Goal: Task Accomplishment & Management: Manage account settings

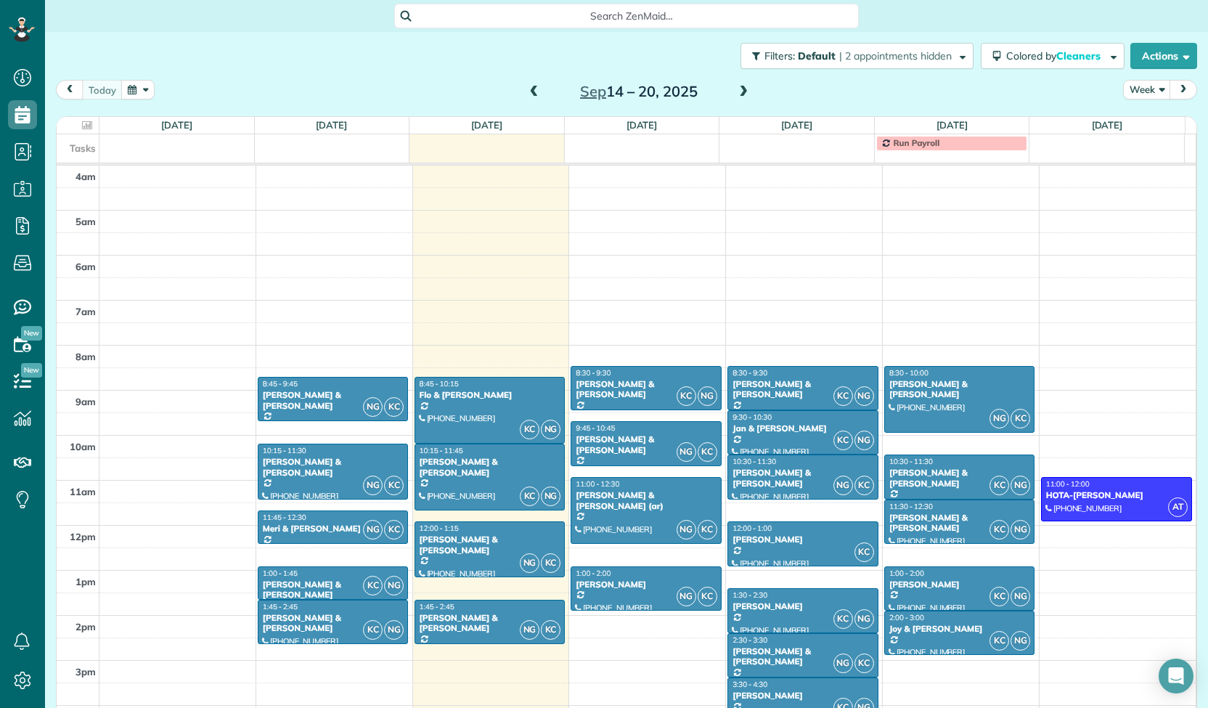
scroll to position [134, 0]
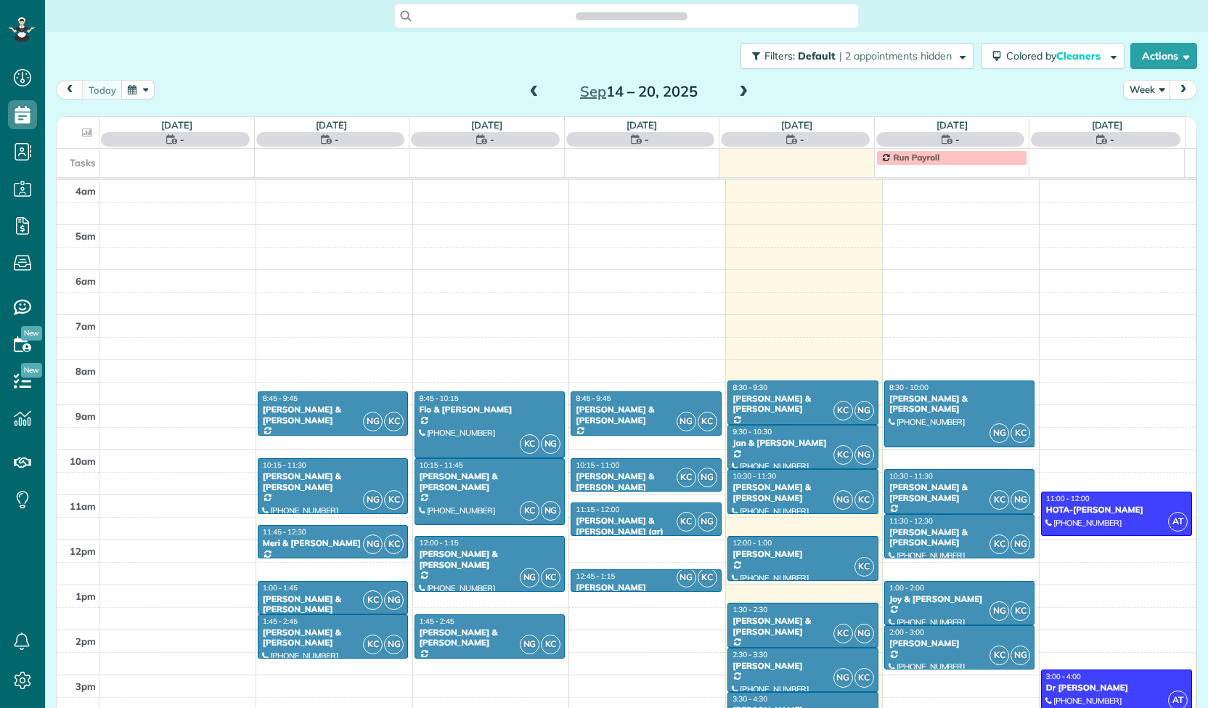
scroll to position [134, 0]
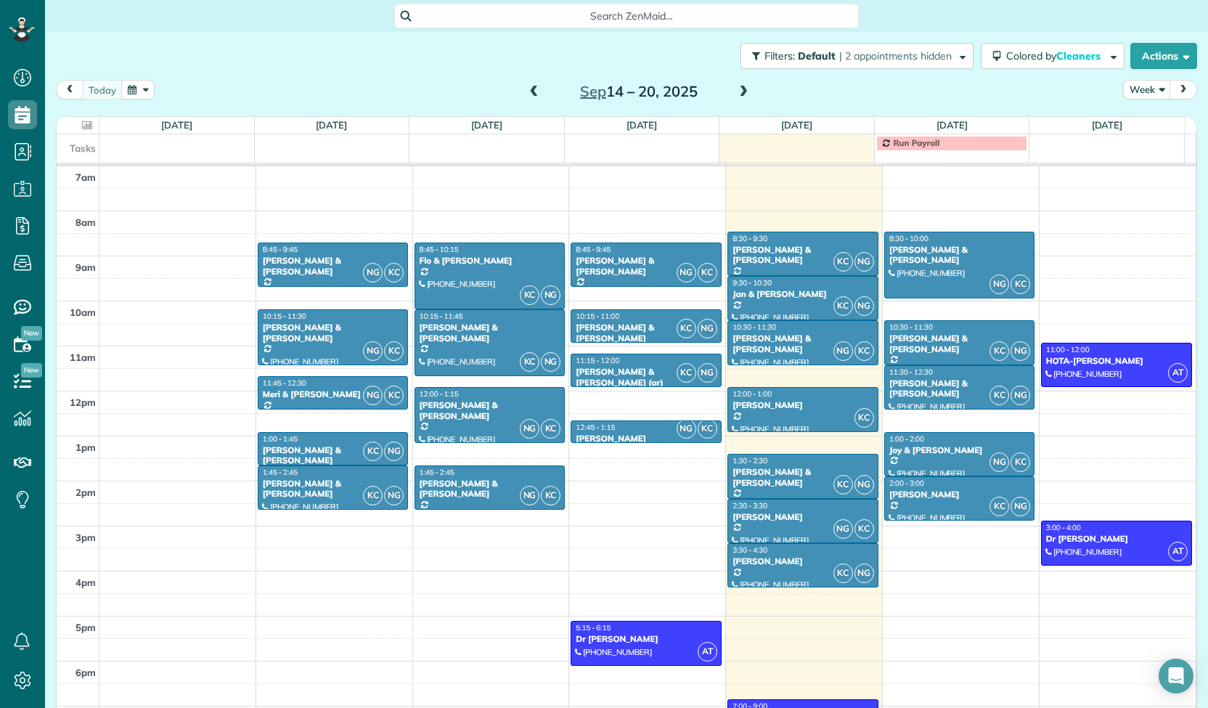
click at [74, 128] on div at bounding box center [78, 125] width 36 height 17
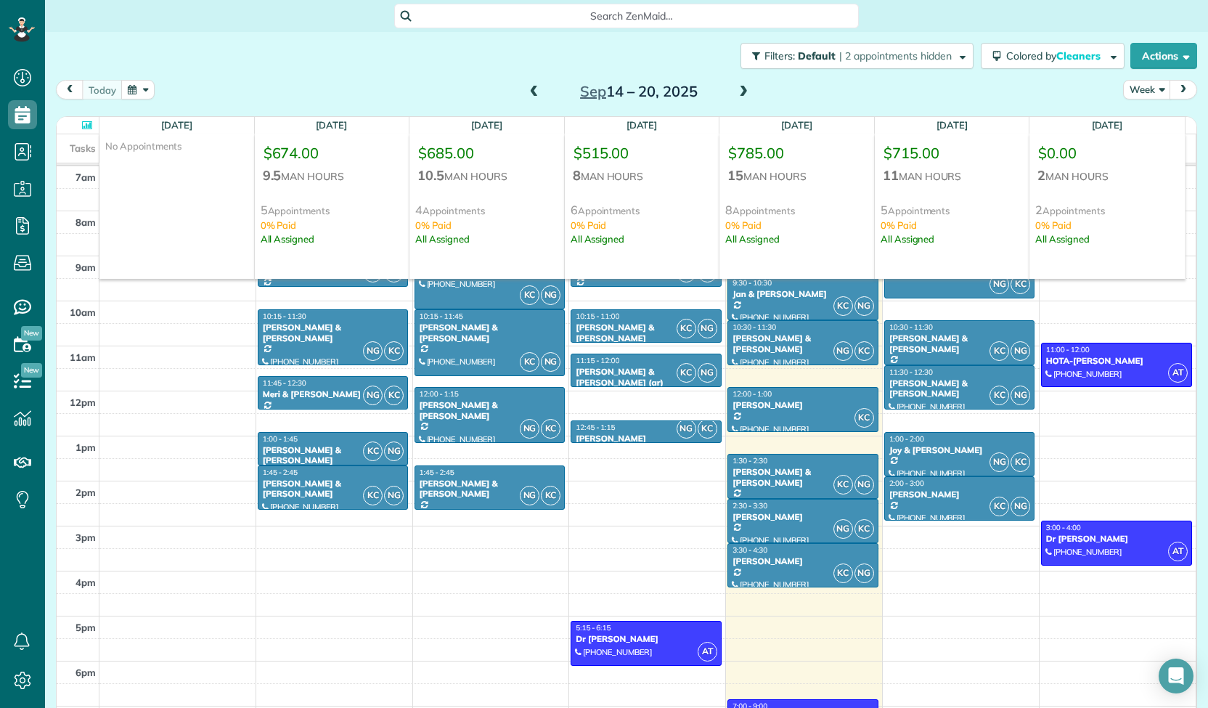
click at [87, 126] on icon at bounding box center [87, 125] width 10 height 9
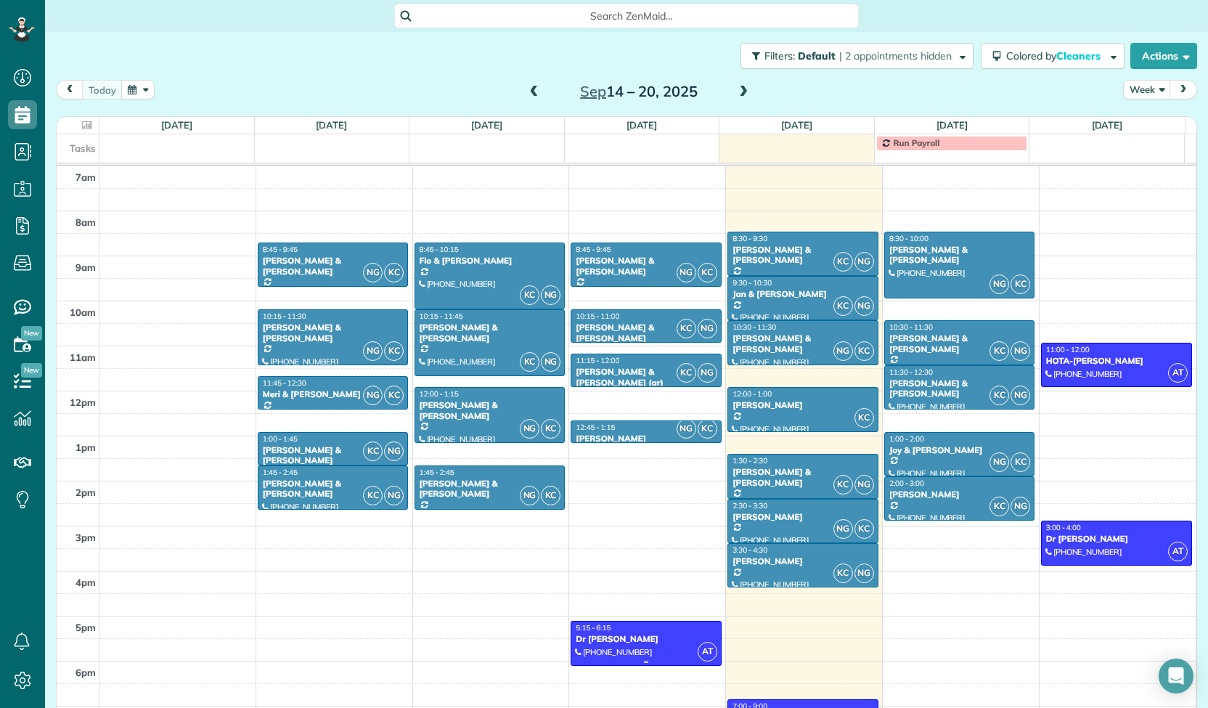
click at [627, 639] on div "Dr [PERSON_NAME]" at bounding box center [646, 639] width 142 height 10
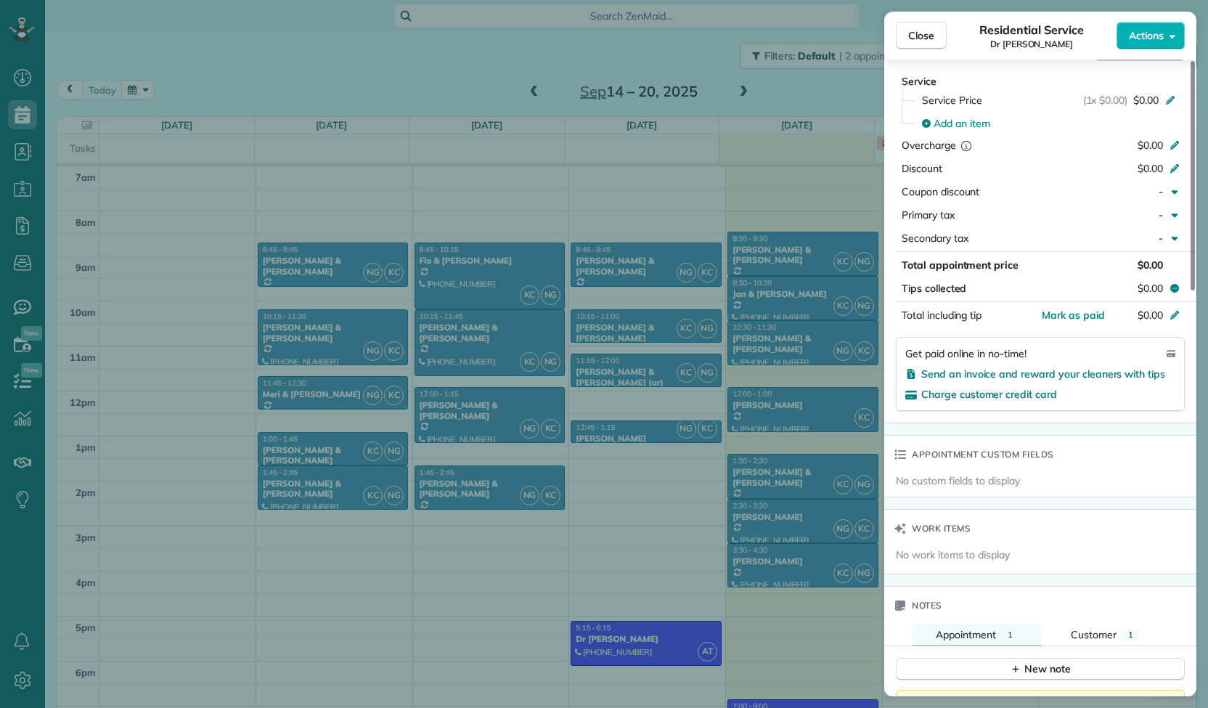
scroll to position [726, 0]
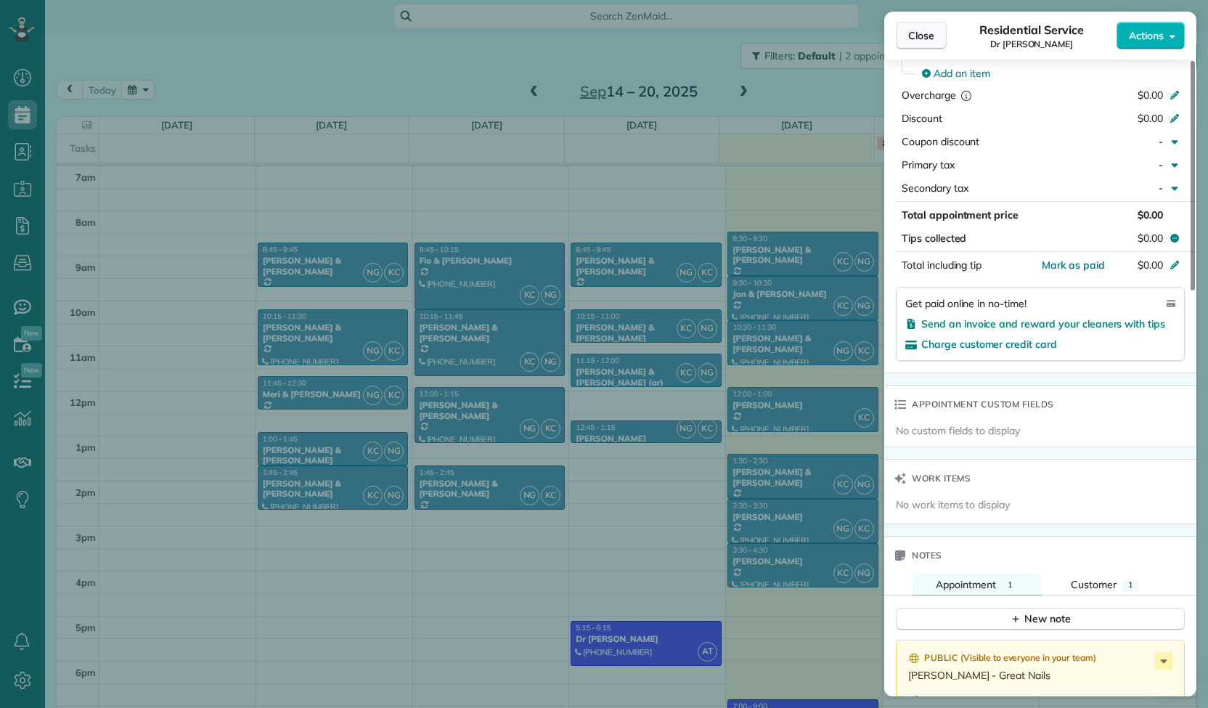
click at [930, 30] on span "Close" at bounding box center [921, 35] width 26 height 15
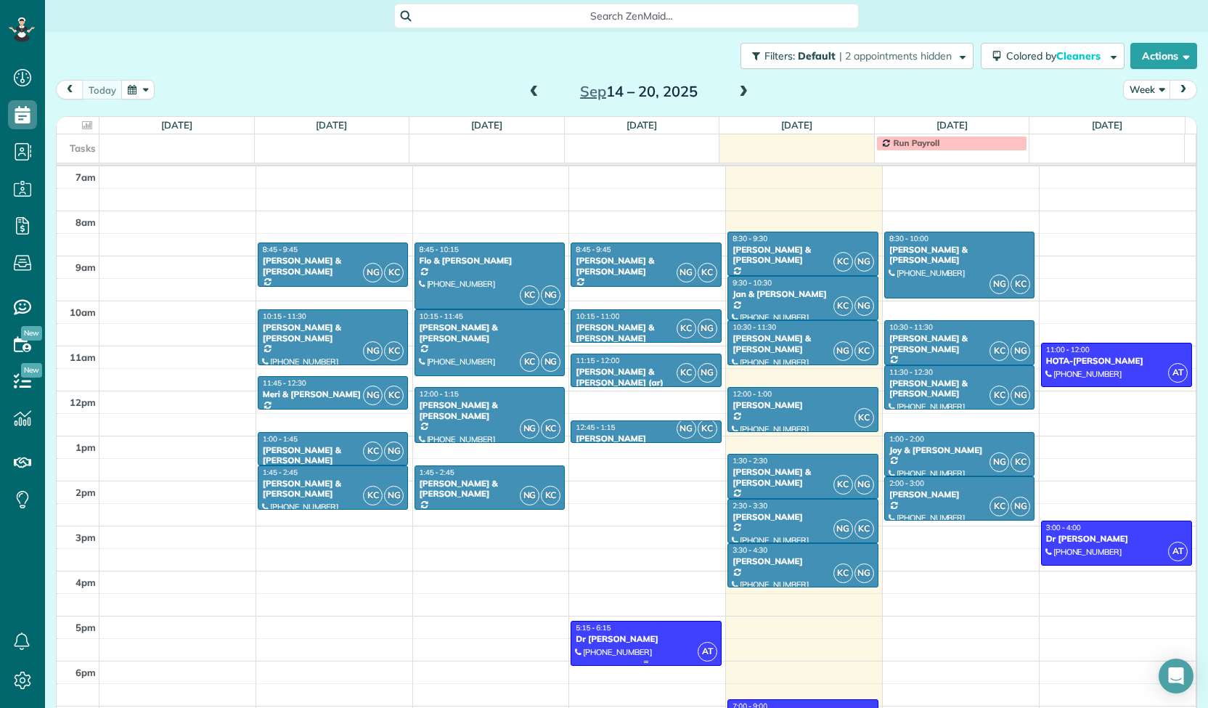
click at [634, 636] on div "Dr [PERSON_NAME]" at bounding box center [646, 639] width 142 height 10
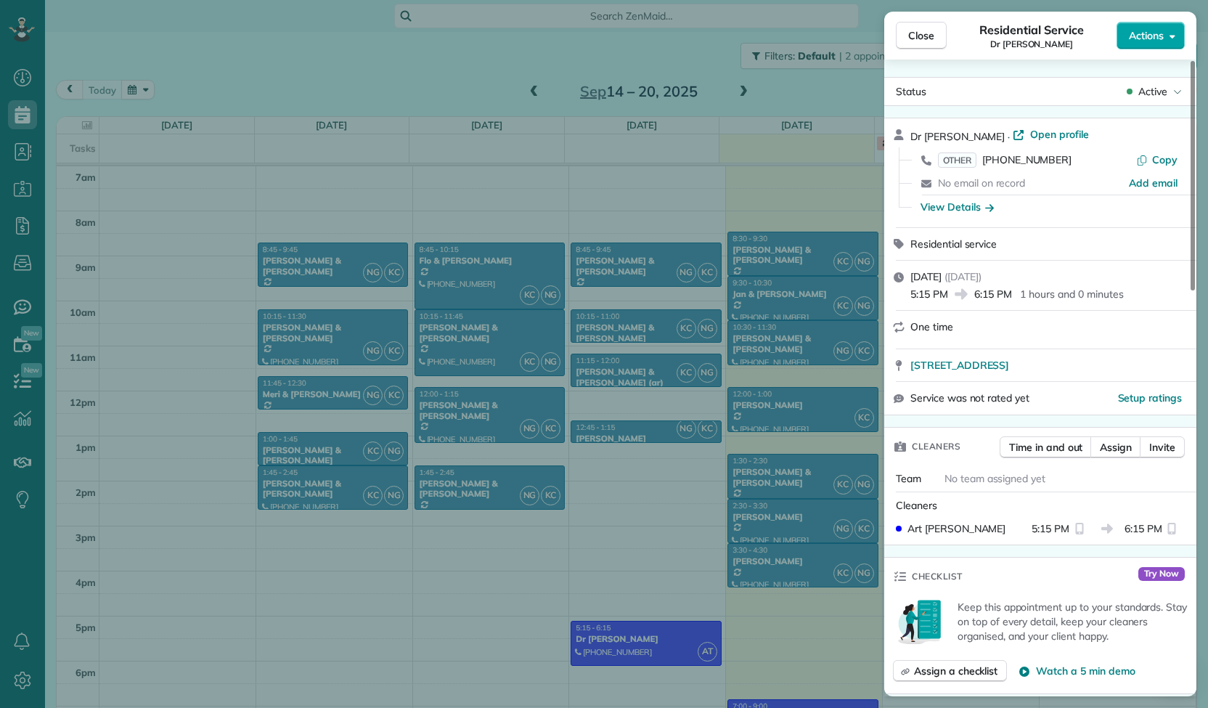
click at [1145, 43] on button "Actions" at bounding box center [1150, 36] width 68 height 28
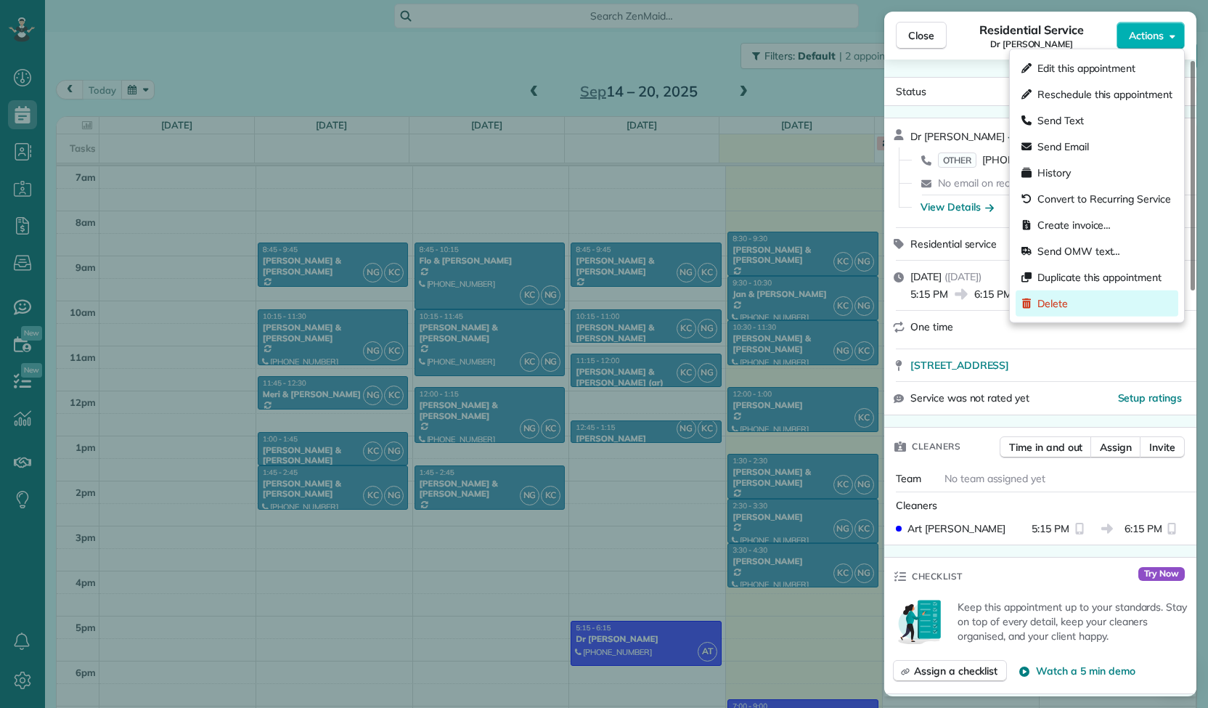
click at [1052, 306] on span "Delete" at bounding box center [1052, 303] width 30 height 15
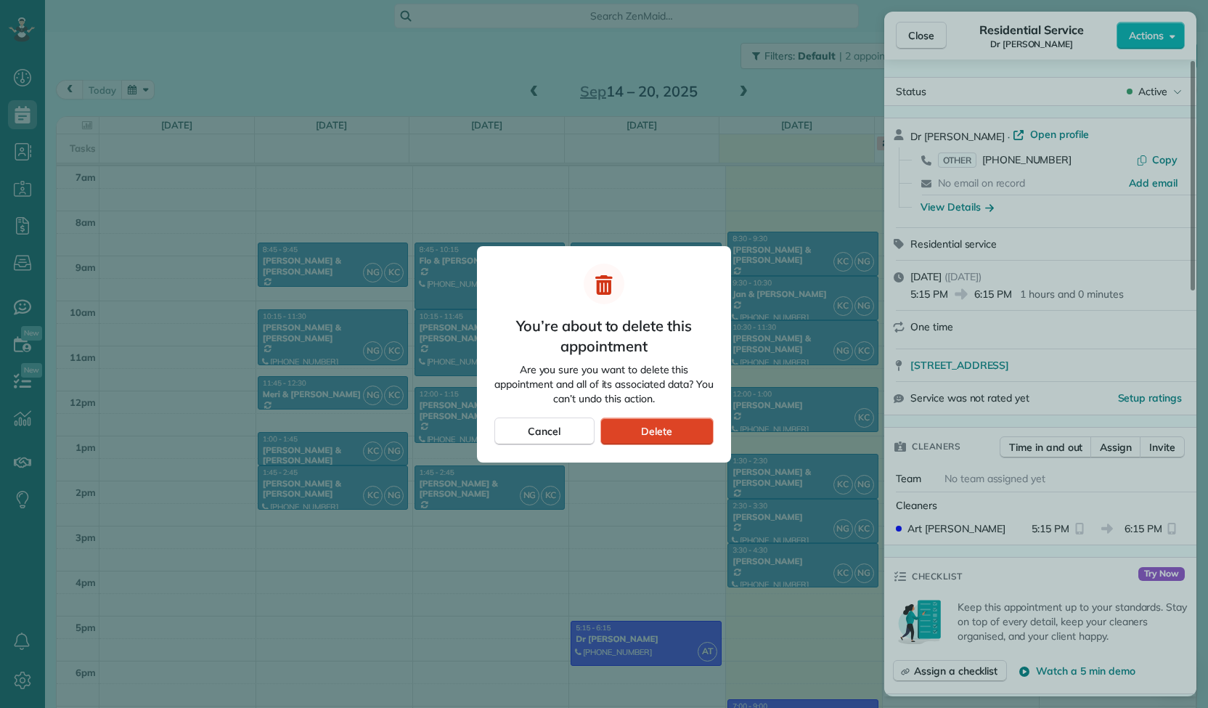
click at [693, 430] on div "Delete" at bounding box center [656, 431] width 113 height 28
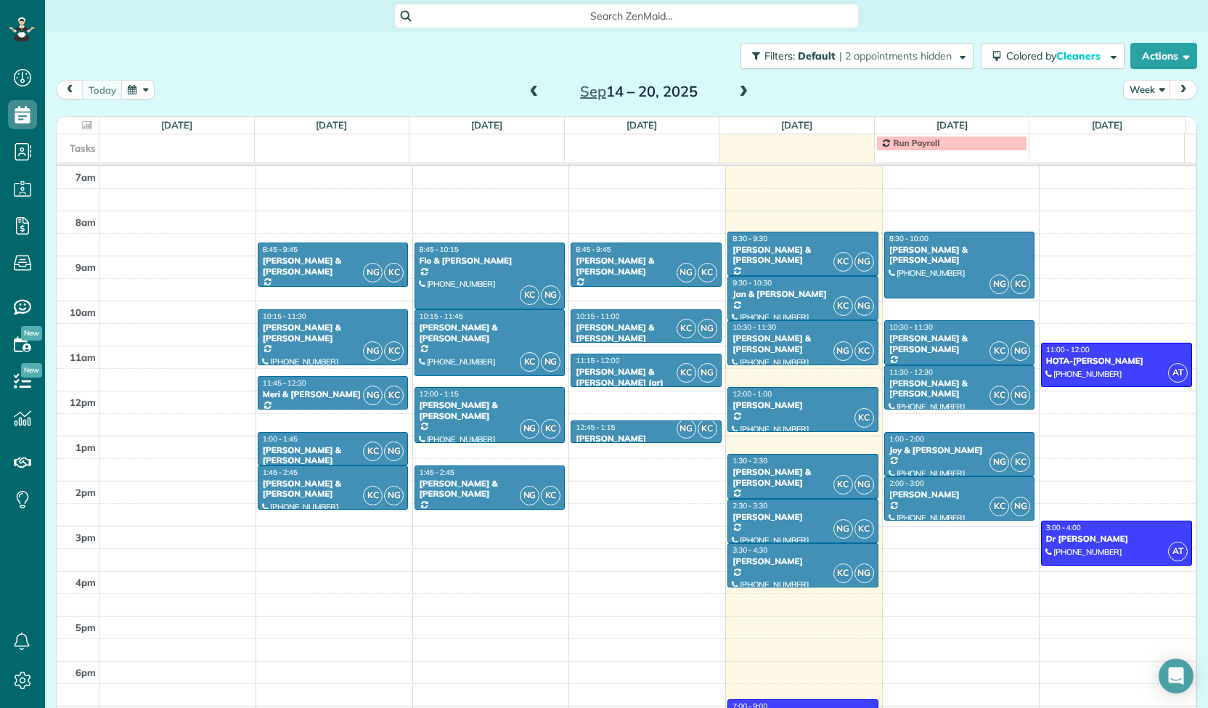
scroll to position [328, 0]
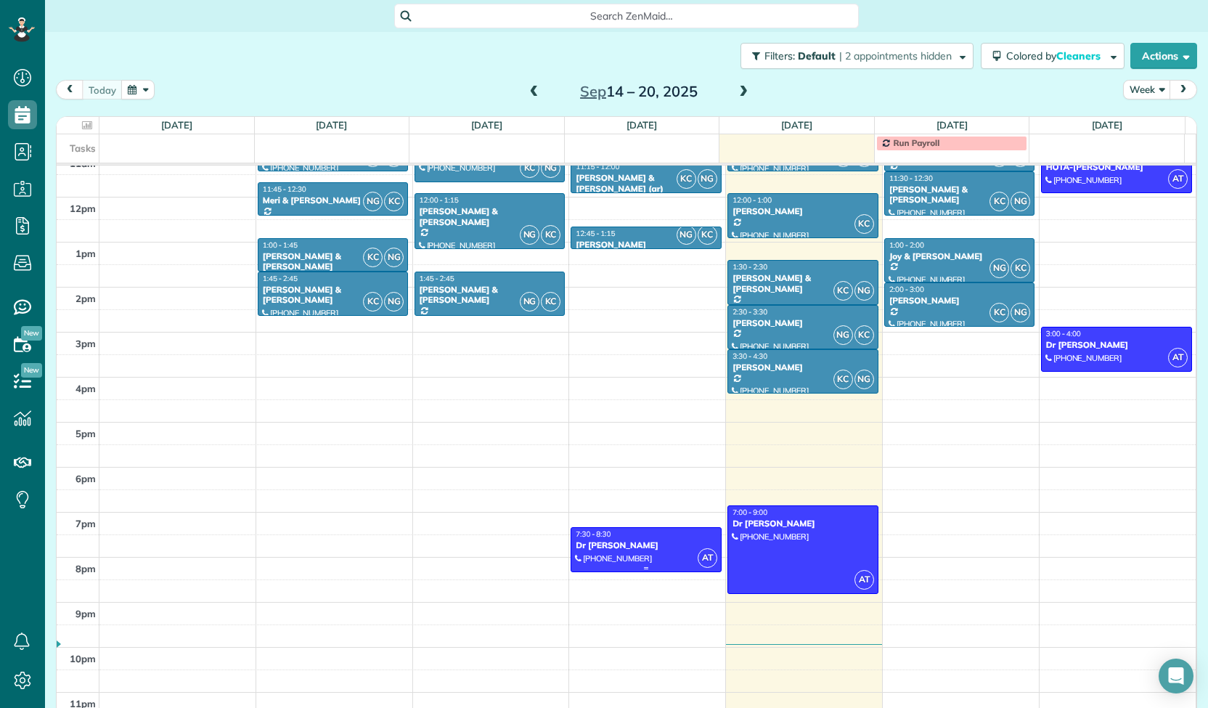
click at [650, 543] on div "Dr [PERSON_NAME]" at bounding box center [646, 545] width 142 height 10
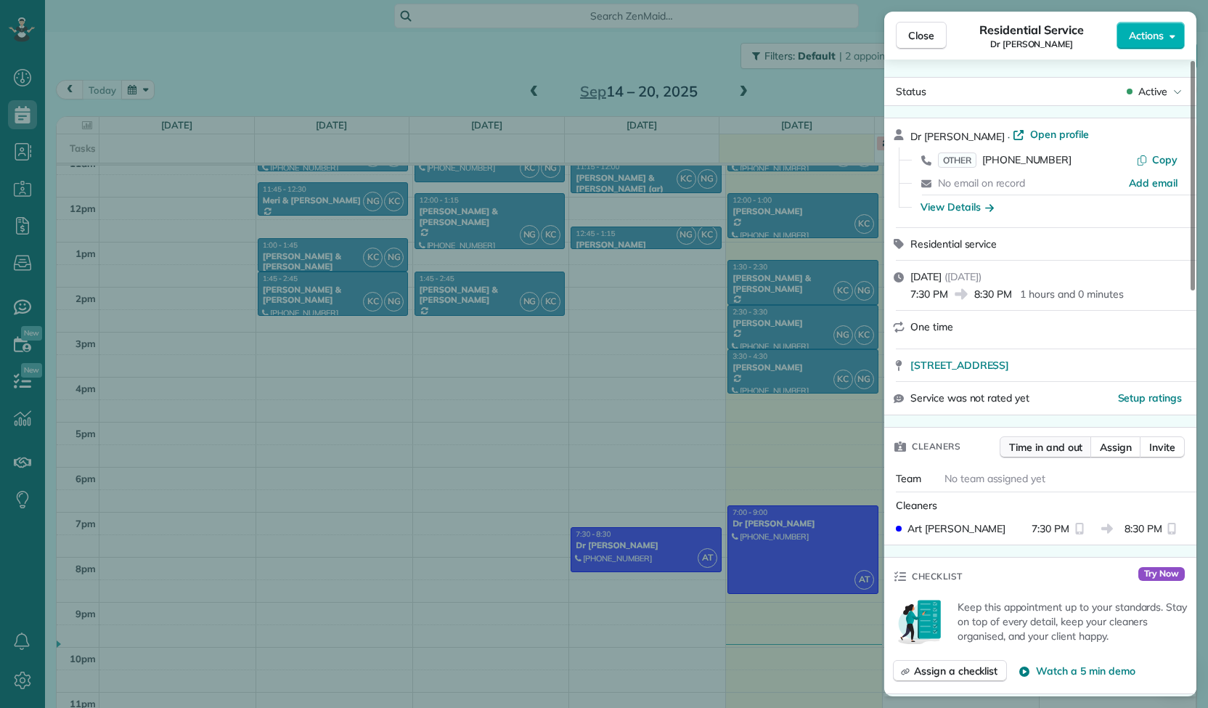
scroll to position [726, 0]
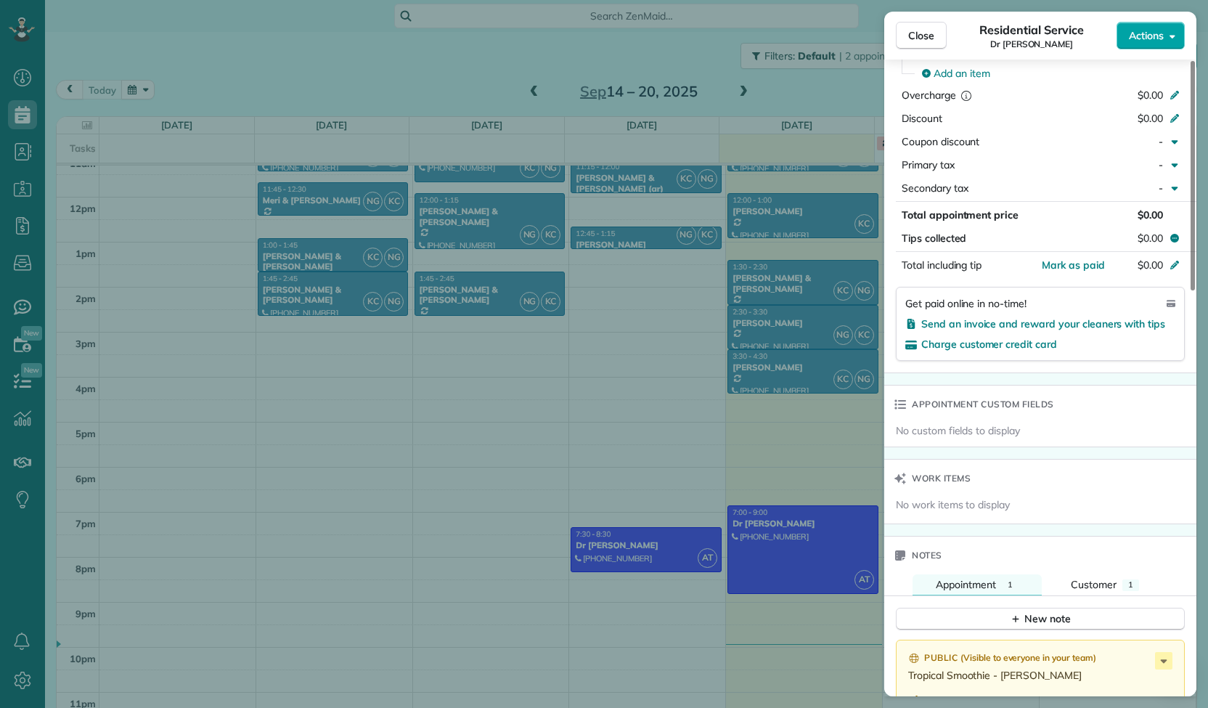
click at [1160, 42] on span "Actions" at bounding box center [1146, 35] width 35 height 15
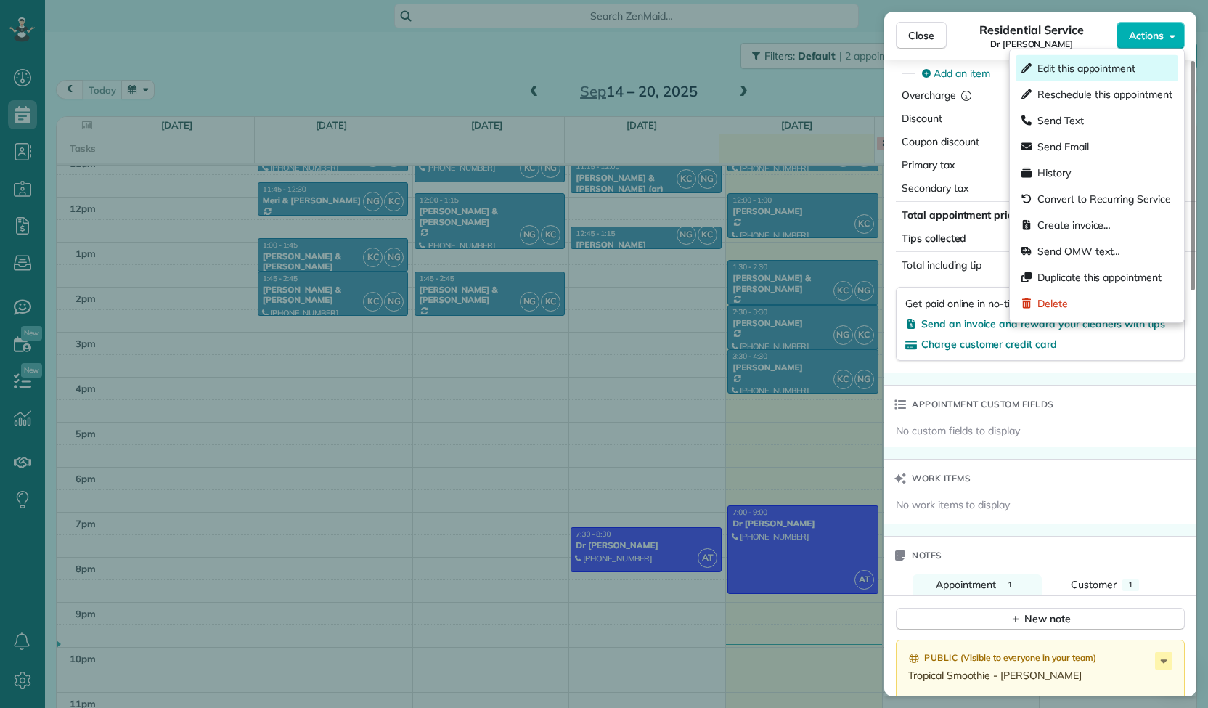
click at [1087, 68] on span "Edit this appointment" at bounding box center [1086, 68] width 98 height 15
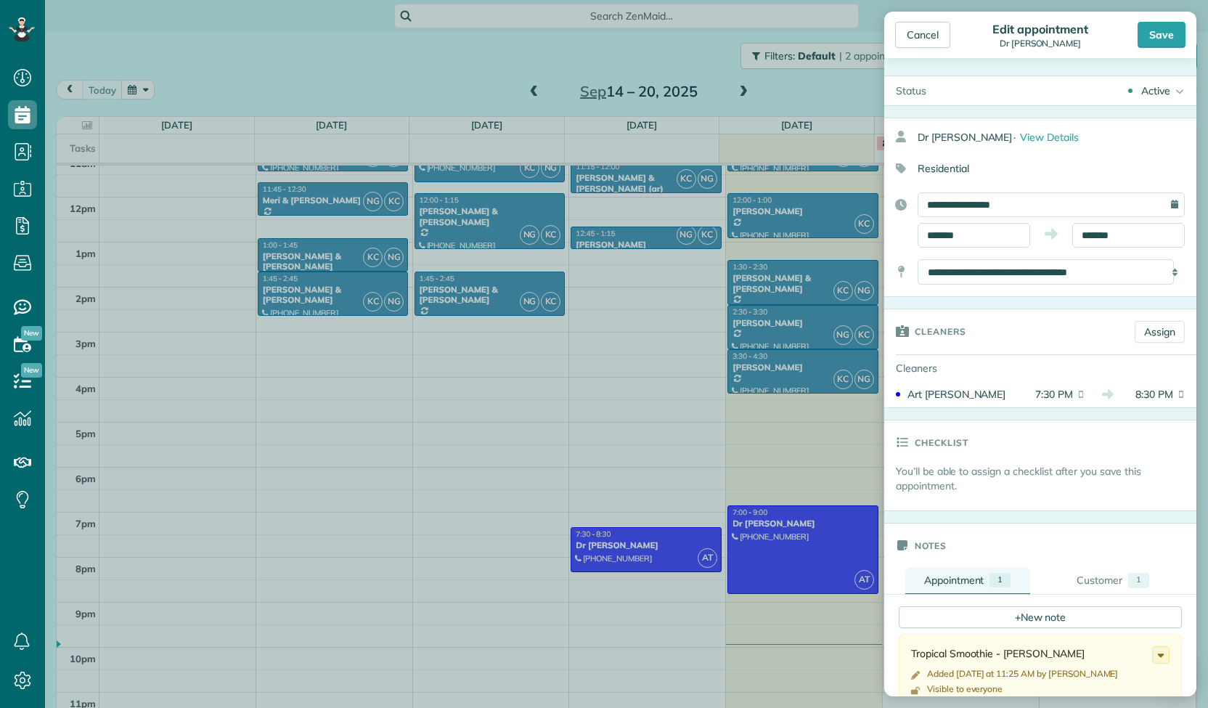
scroll to position [363, 0]
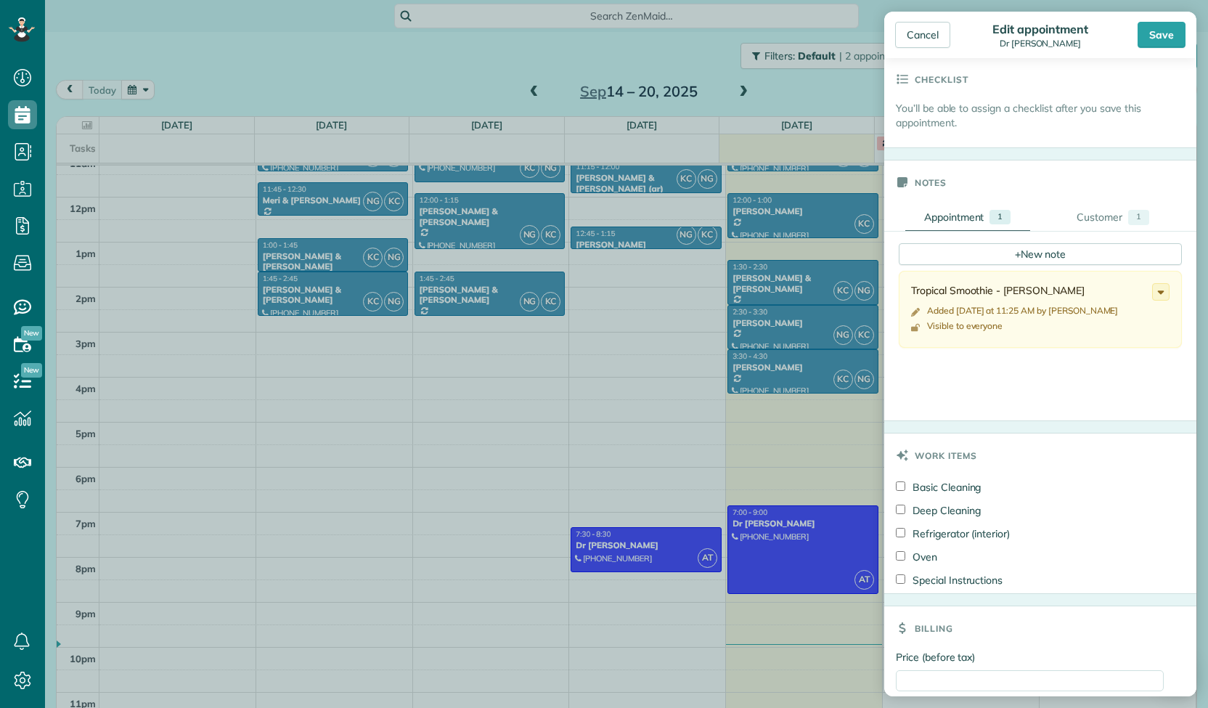
click at [980, 290] on div "Tropical Smoothie - Raquel" at bounding box center [1031, 290] width 241 height 15
click at [1158, 291] on use at bounding box center [1161, 293] width 7 height 4
click at [1097, 345] on span "Edit note" at bounding box center [1096, 348] width 41 height 10
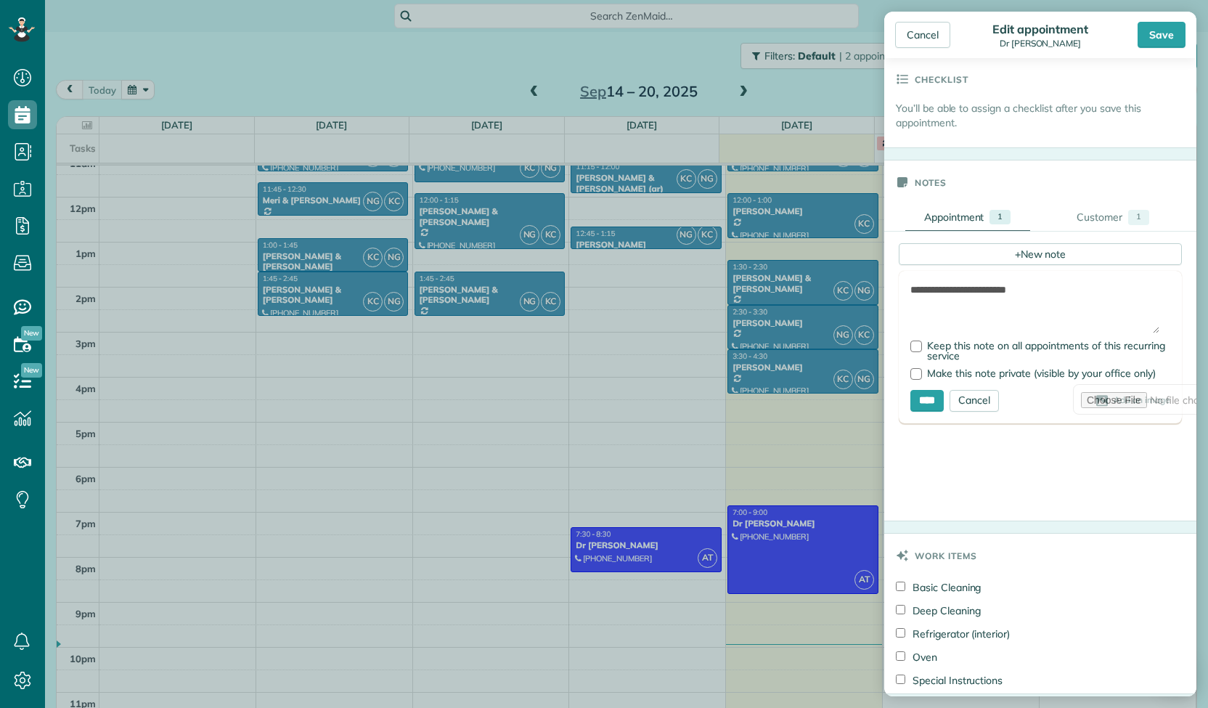
click at [996, 288] on textarea "**********" at bounding box center [1034, 307] width 249 height 51
click at [1074, 290] on textarea "**********" at bounding box center [1034, 307] width 249 height 51
type textarea "**********"
click at [1178, 43] on div "Save" at bounding box center [1162, 35] width 48 height 26
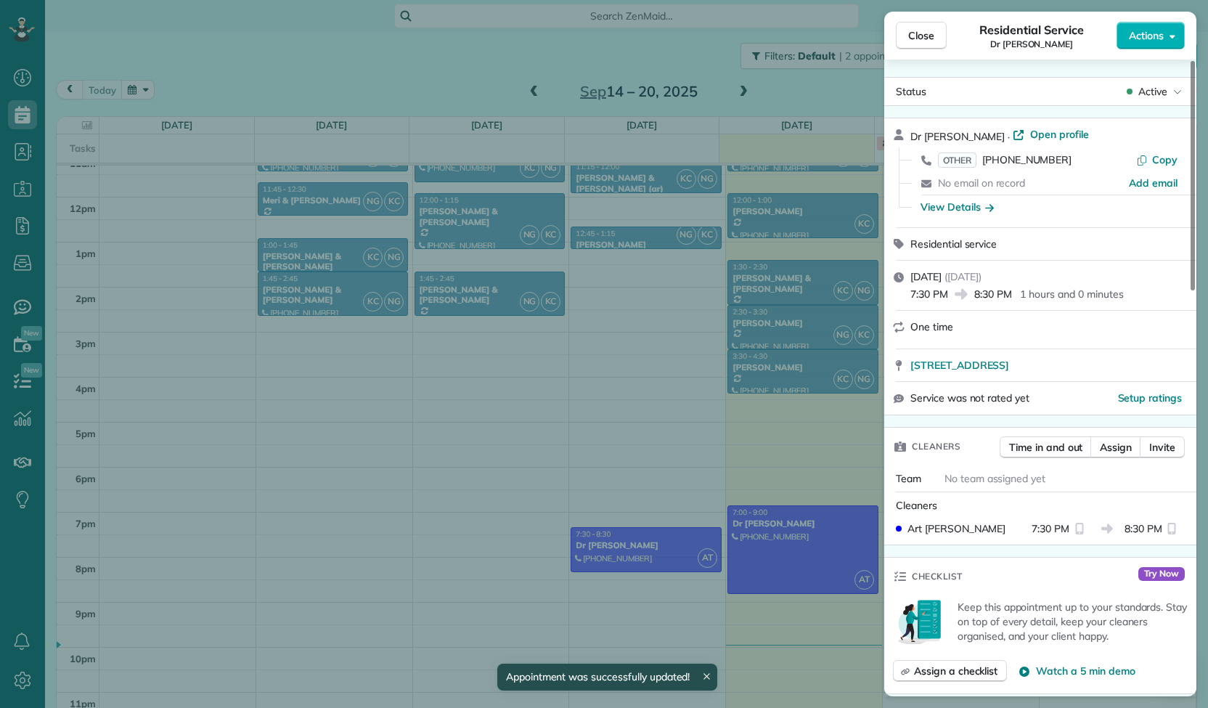
drag, startPoint x: 924, startPoint y: 30, endPoint x: 932, endPoint y: 56, distance: 27.3
click at [924, 30] on span "Close" at bounding box center [921, 35] width 26 height 15
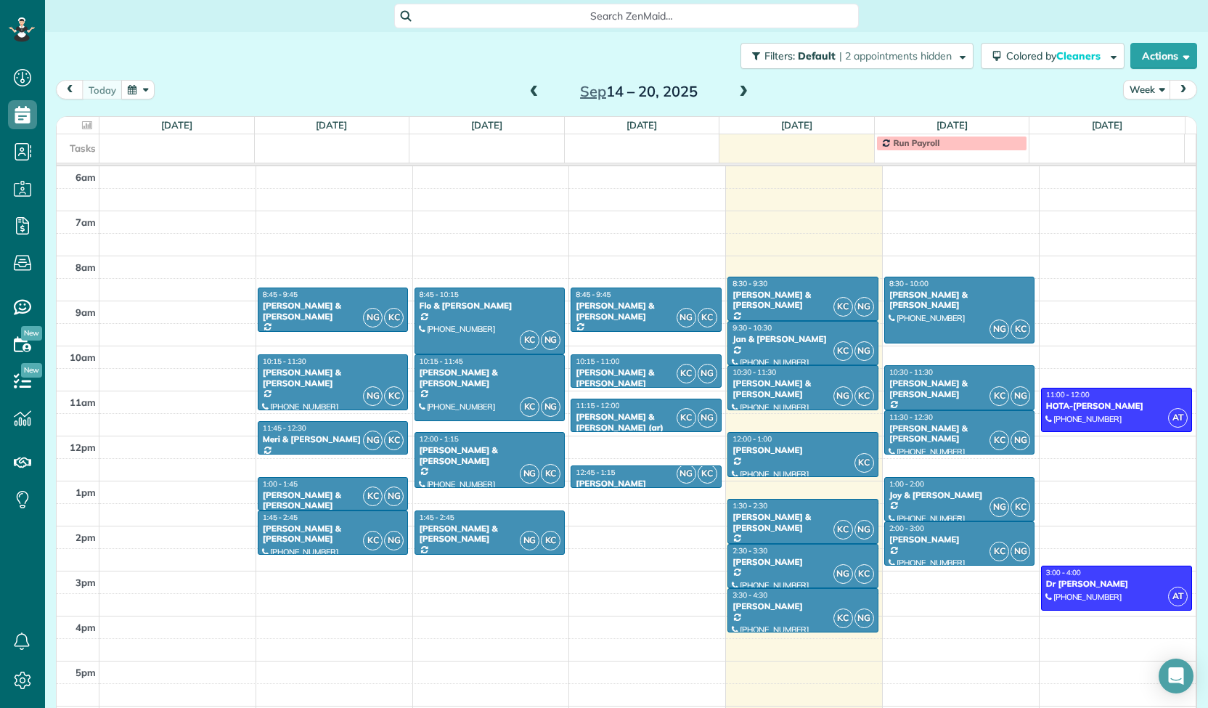
scroll to position [162, 0]
